Goal: Task Accomplishment & Management: Manage account settings

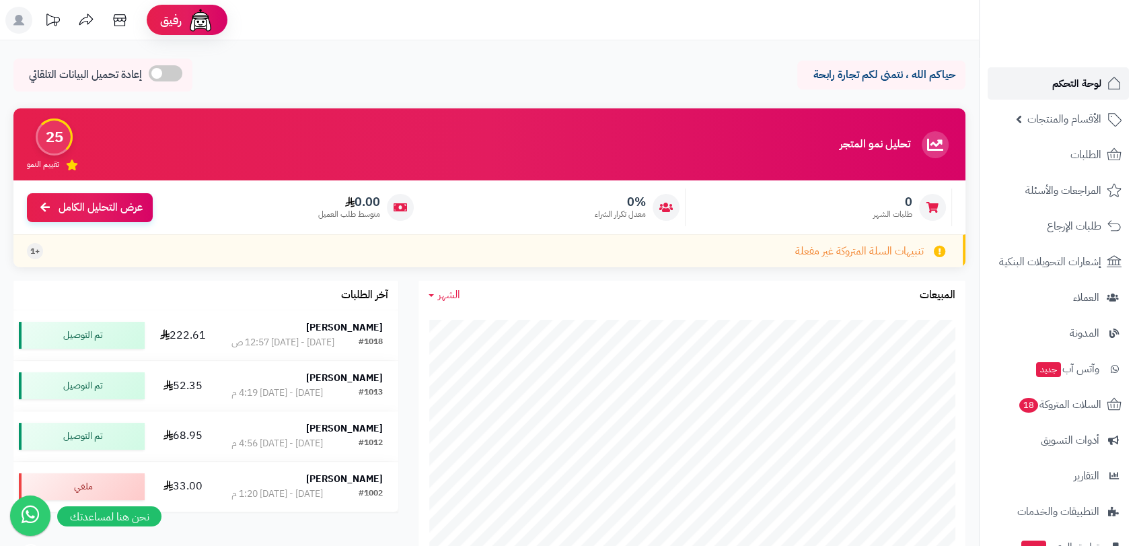
click at [1076, 79] on span "لوحة التحكم" at bounding box center [1077, 83] width 49 height 19
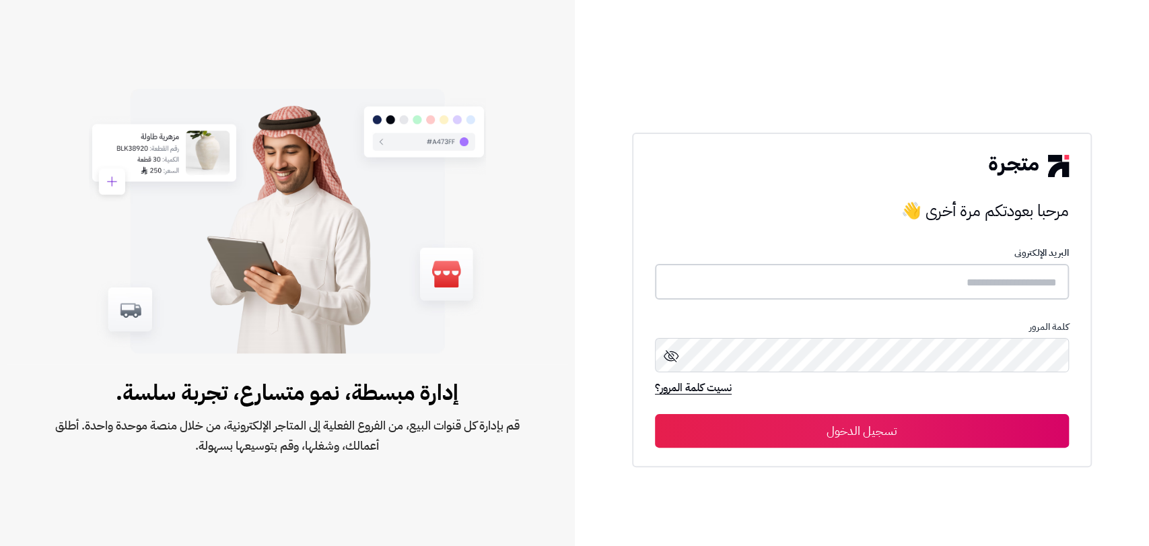
click at [1001, 284] on input "text" at bounding box center [862, 282] width 414 height 36
type input "**********"
click at [871, 433] on button "تسجيل الدخول" at bounding box center [862, 430] width 414 height 34
